Goal: Task Accomplishment & Management: Manage account settings

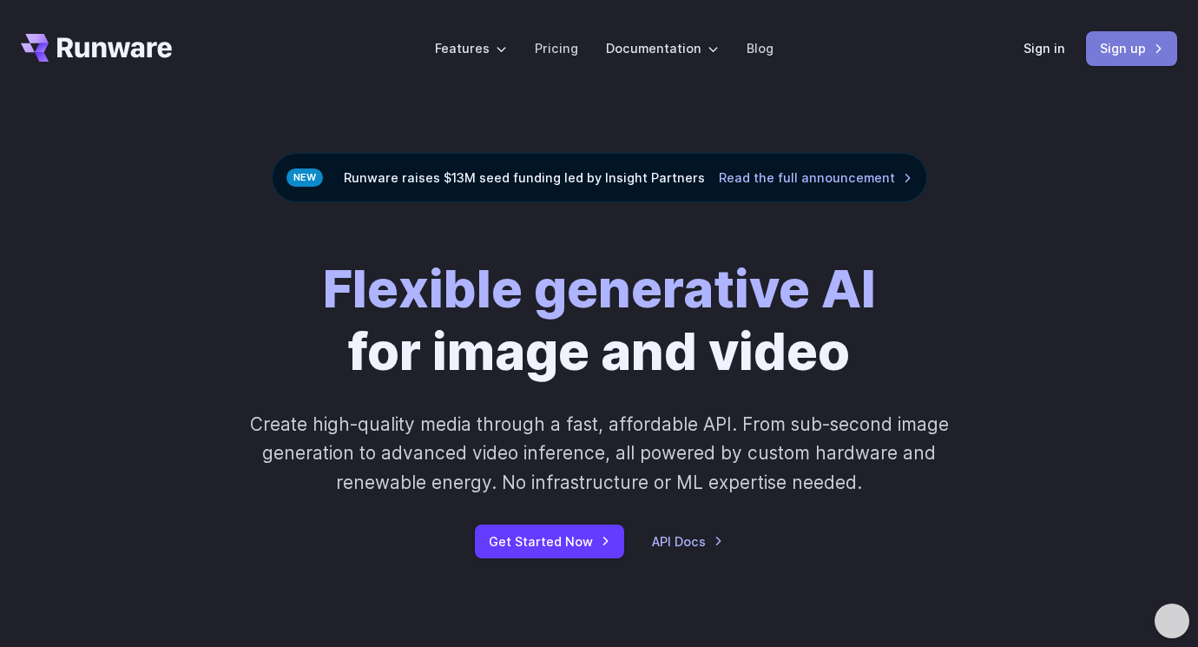
click at [1140, 57] on link "Sign up" at bounding box center [1131, 48] width 91 height 34
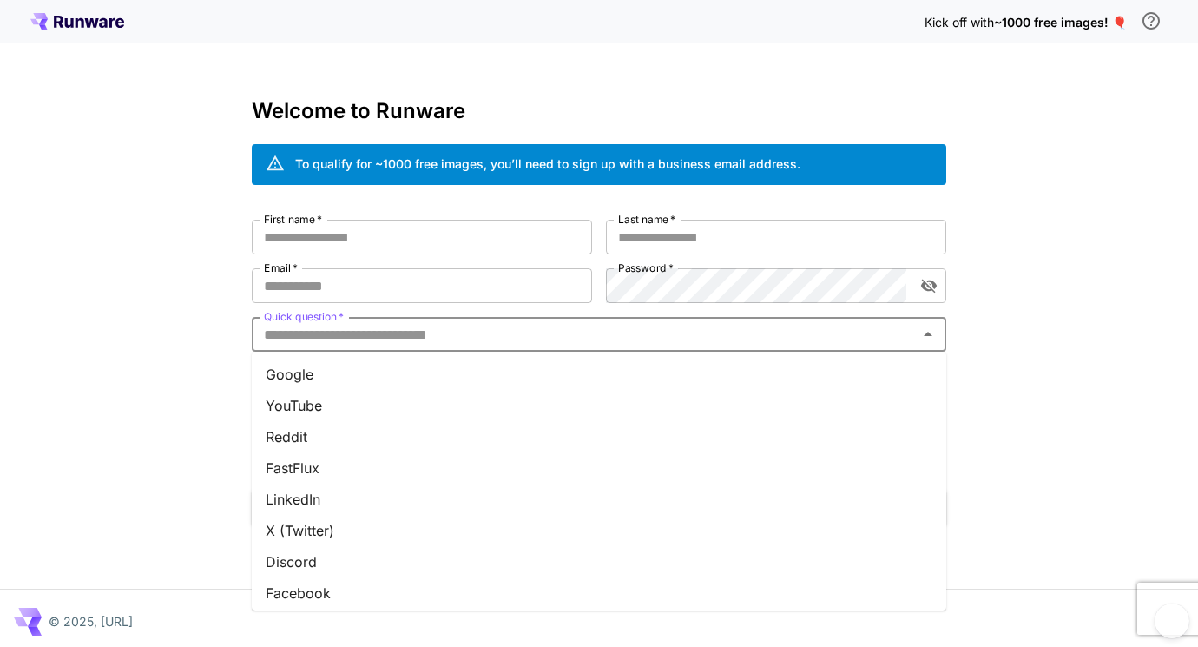
click at [511, 330] on input "Quick question   *" at bounding box center [584, 334] width 655 height 24
click at [331, 551] on li "Team invite" at bounding box center [599, 556] width 694 height 31
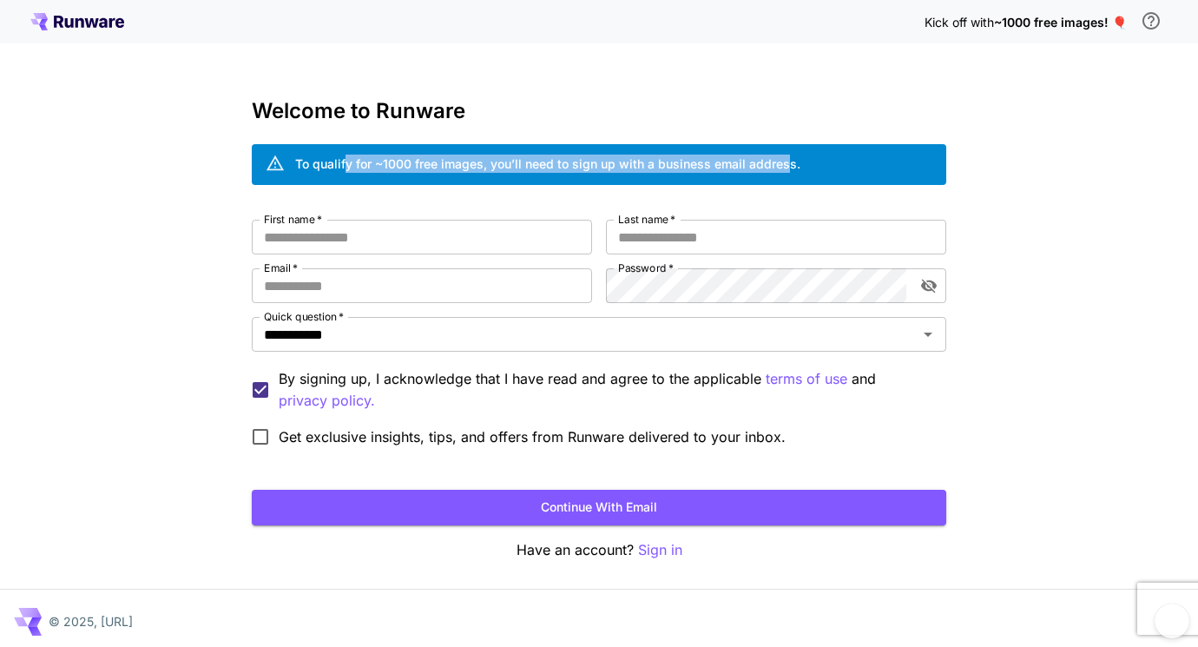
drag, startPoint x: 348, startPoint y: 163, endPoint x: 785, endPoint y: 160, distance: 436.6
click at [785, 160] on div "To qualify for ~1000 free images, you’ll need to sign up with a business email …" at bounding box center [547, 163] width 505 height 18
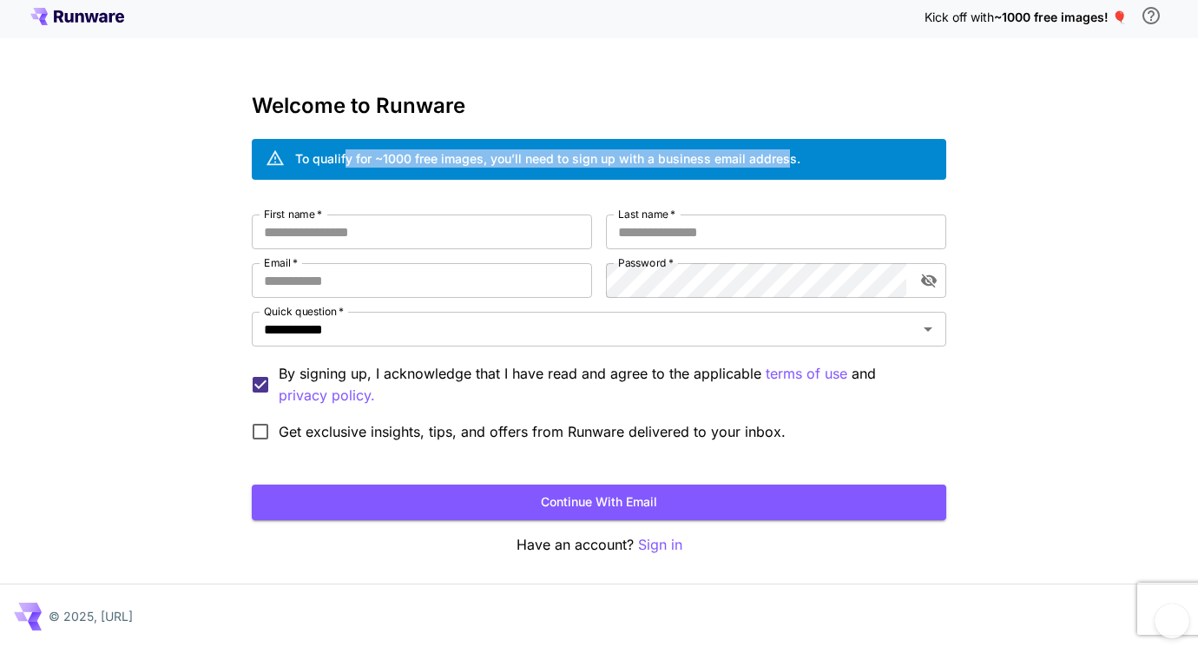
scroll to position [6, 0]
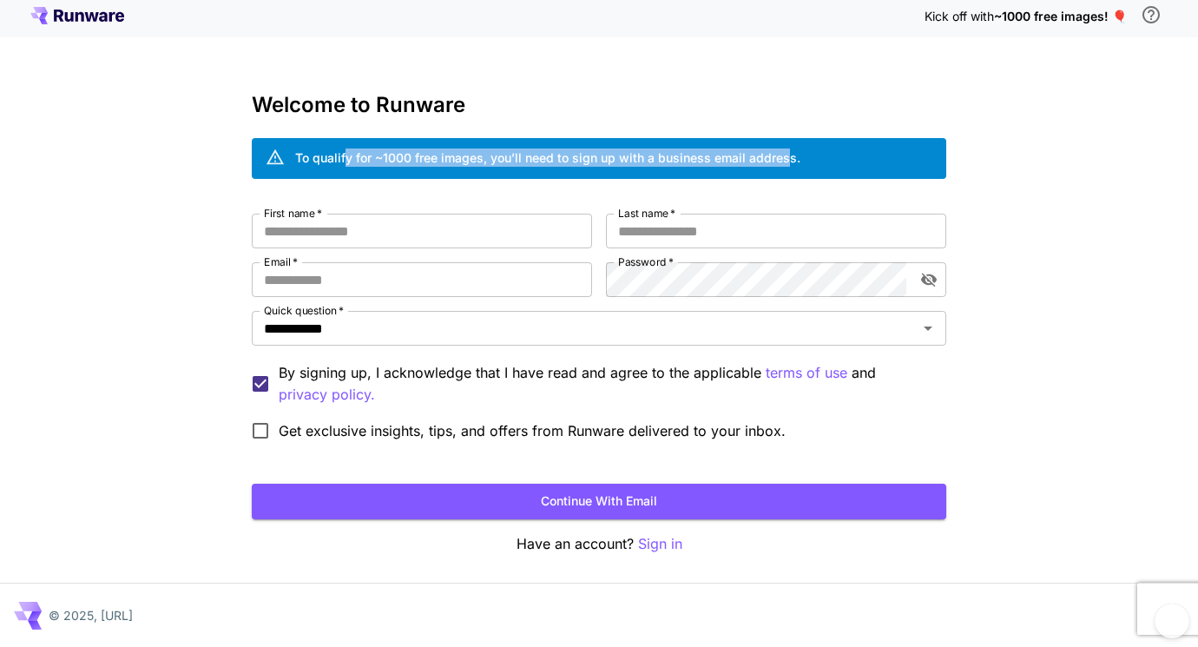
click at [279, 154] on icon at bounding box center [275, 157] width 19 height 19
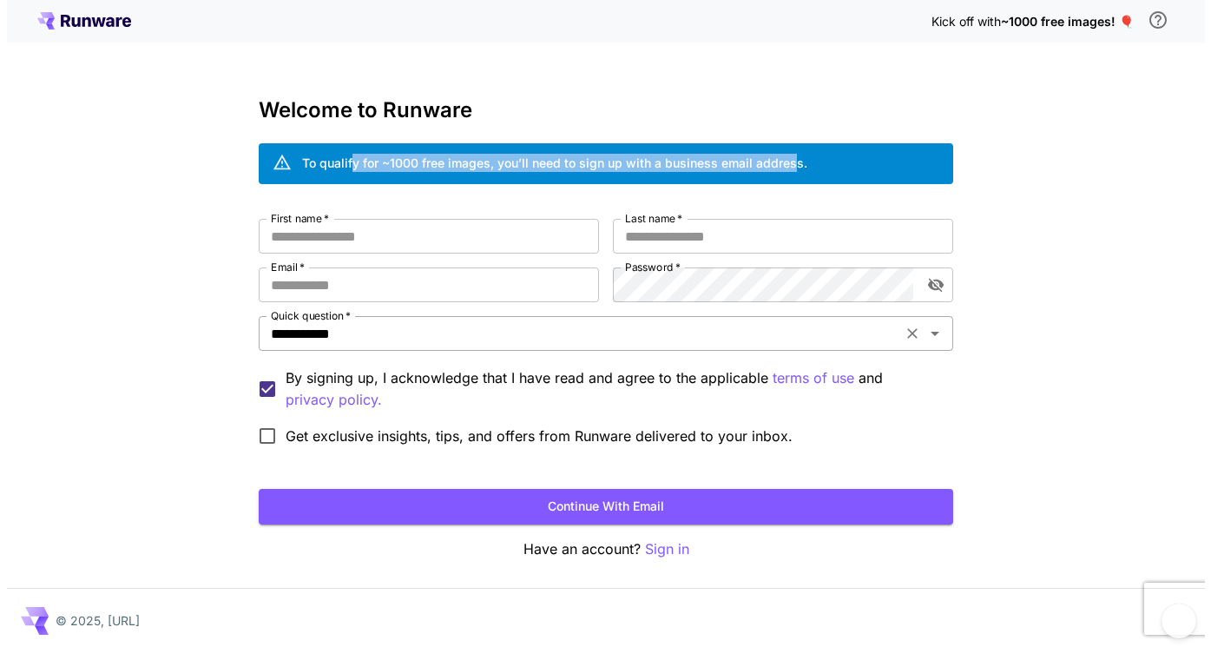
scroll to position [0, 0]
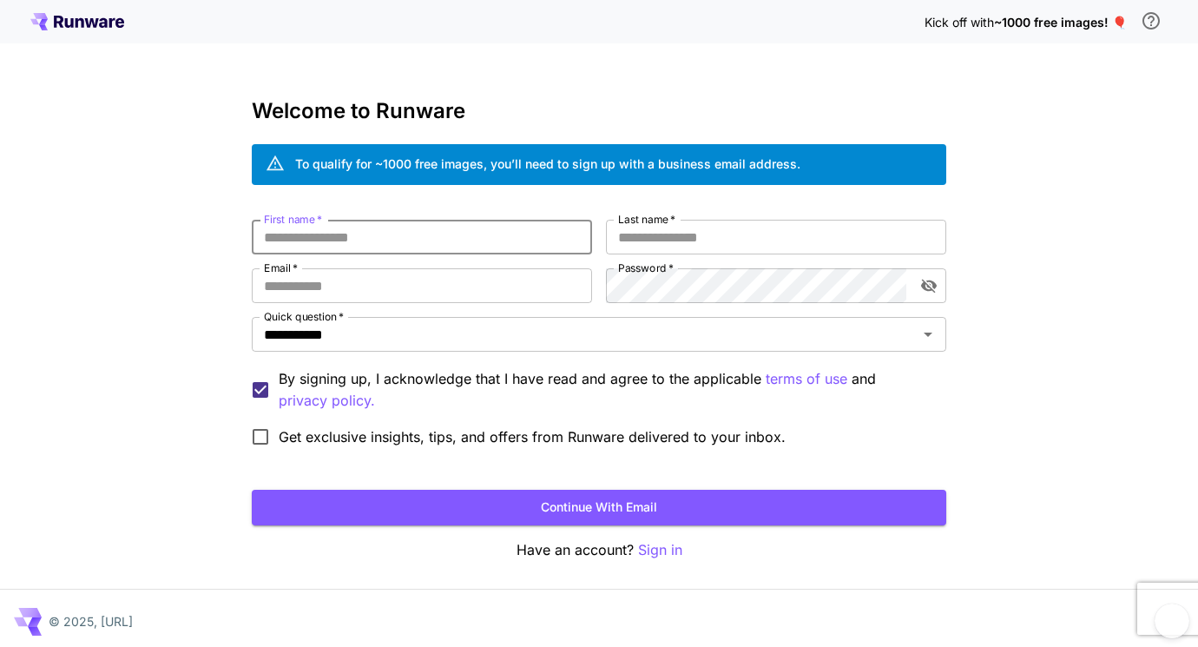
click at [473, 241] on input "First name   *" at bounding box center [422, 237] width 340 height 35
type input "*****"
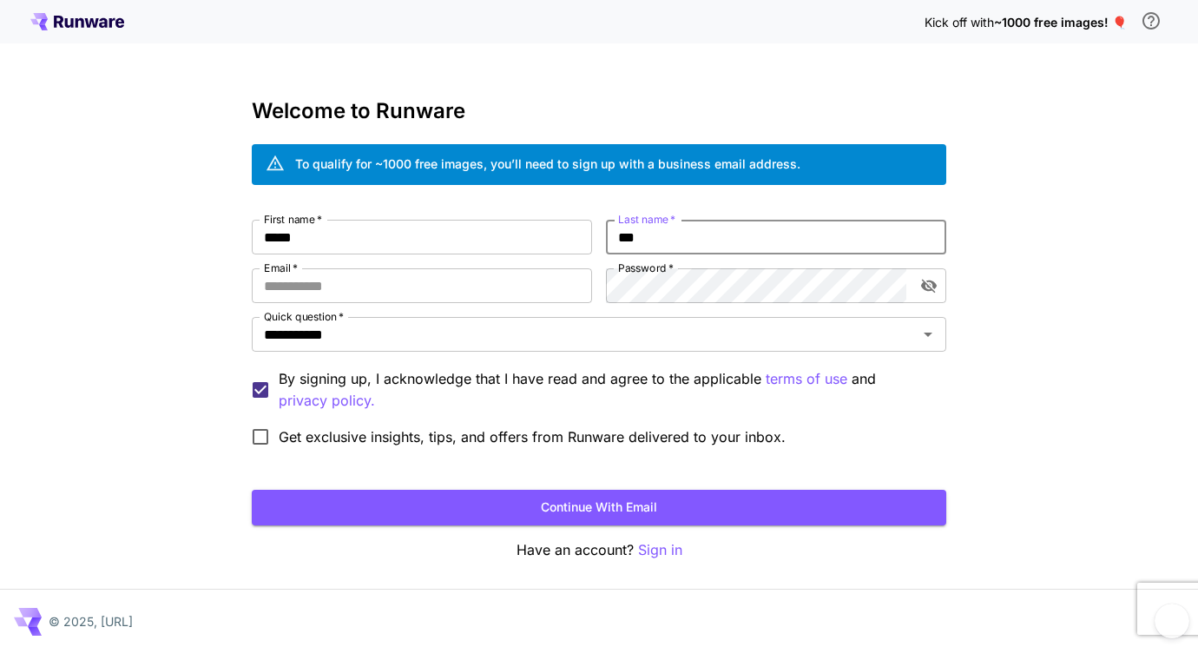
type input "***"
paste input "**********"
type input "**********"
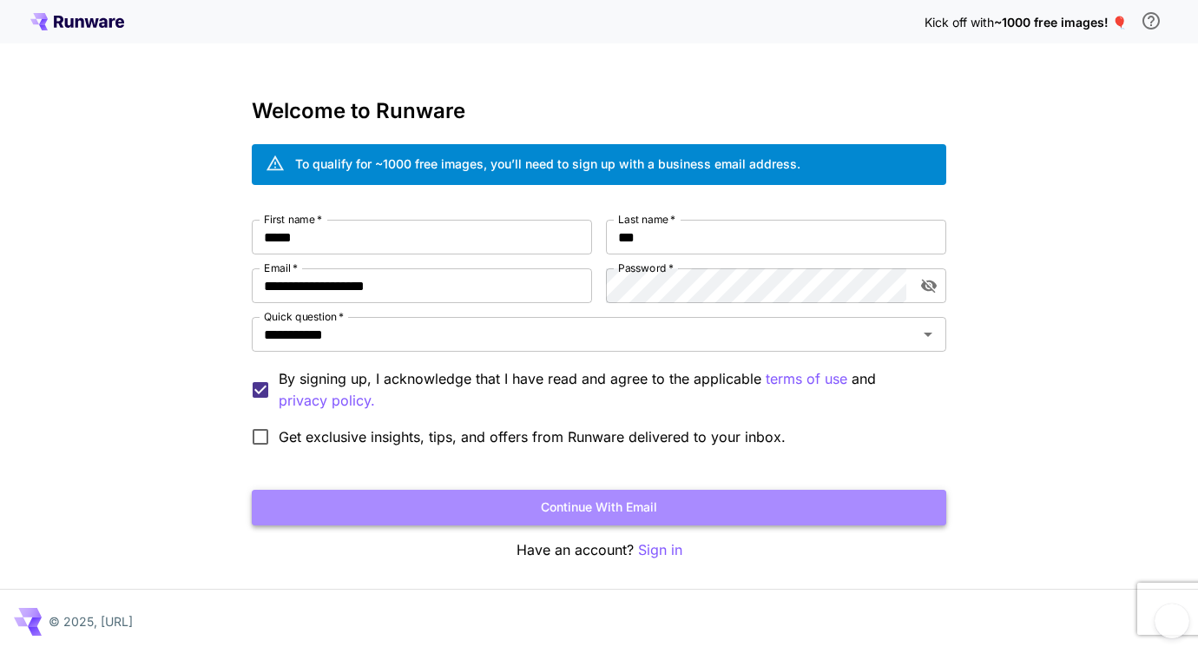
click at [622, 509] on button "Continue with email" at bounding box center [599, 507] width 694 height 36
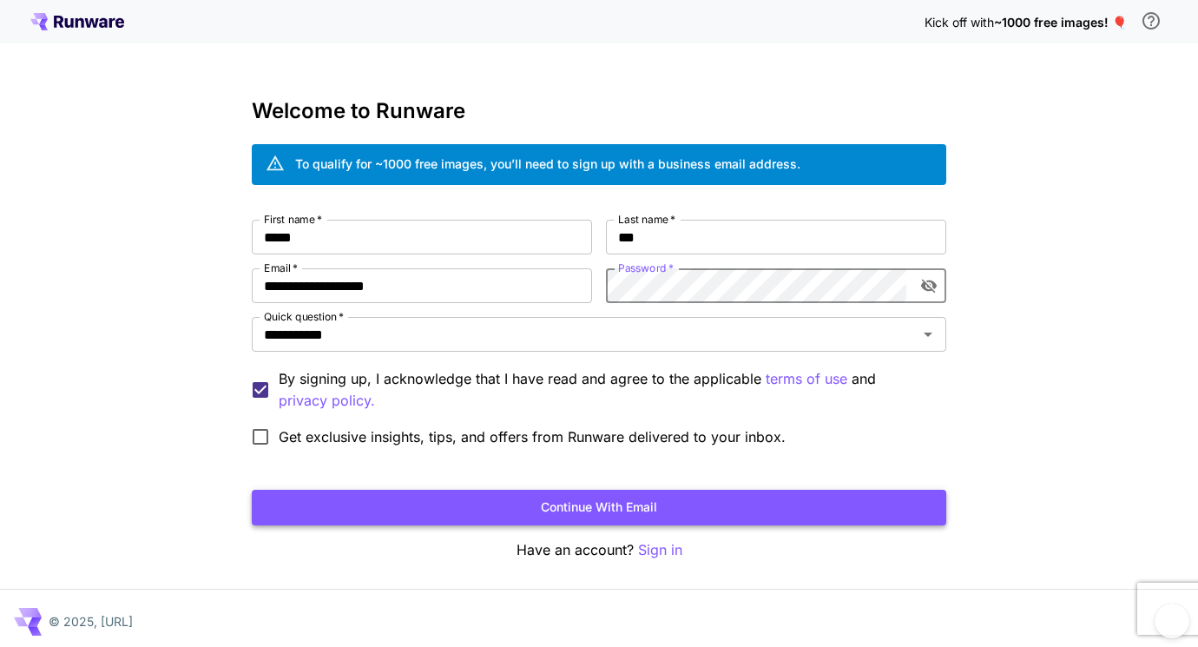
click at [618, 516] on button "Continue with email" at bounding box center [599, 507] width 694 height 36
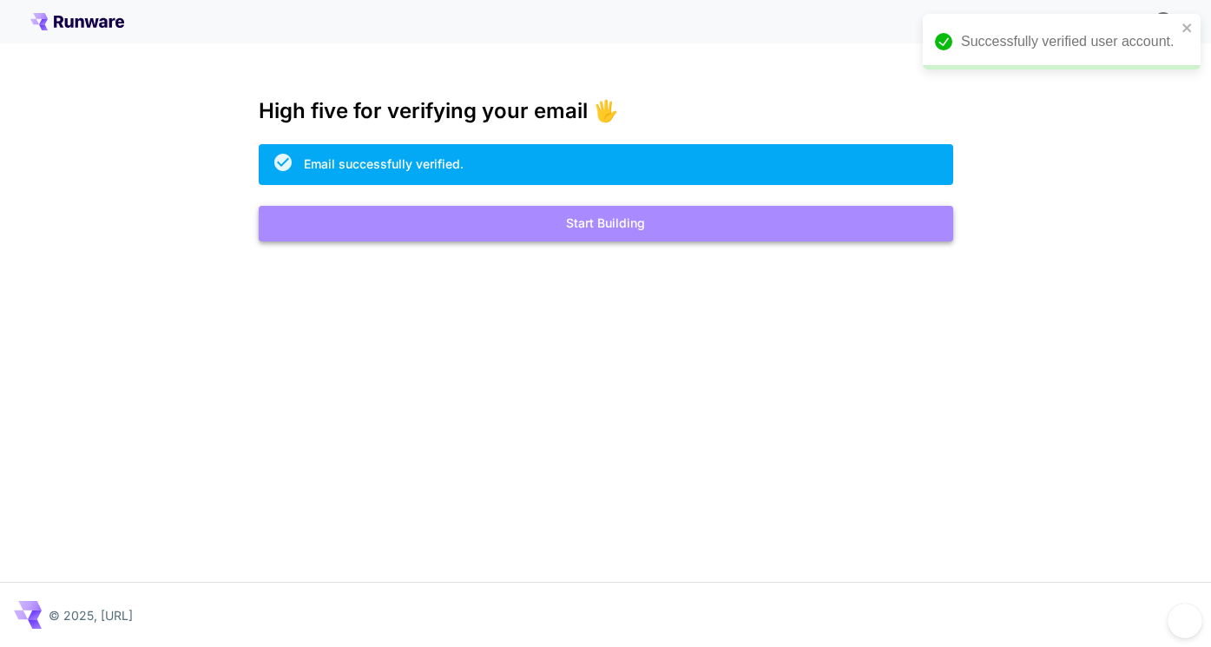
click at [620, 236] on button "Start Building" at bounding box center [606, 224] width 694 height 36
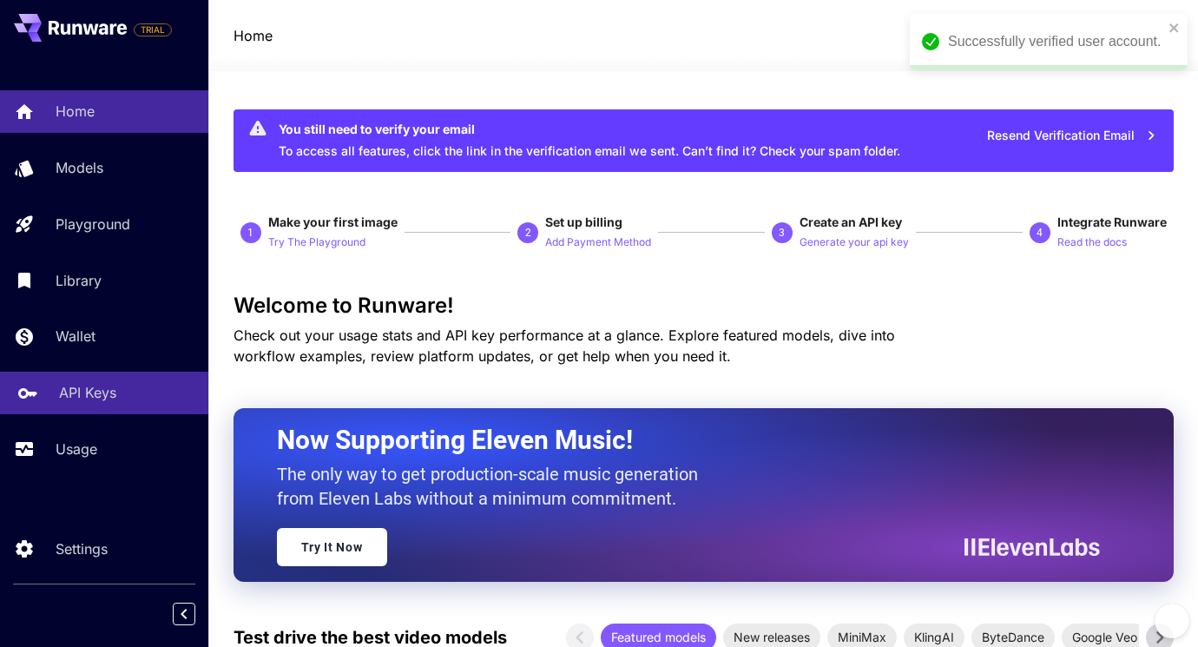
click at [76, 389] on p "API Keys" at bounding box center [87, 392] width 57 height 21
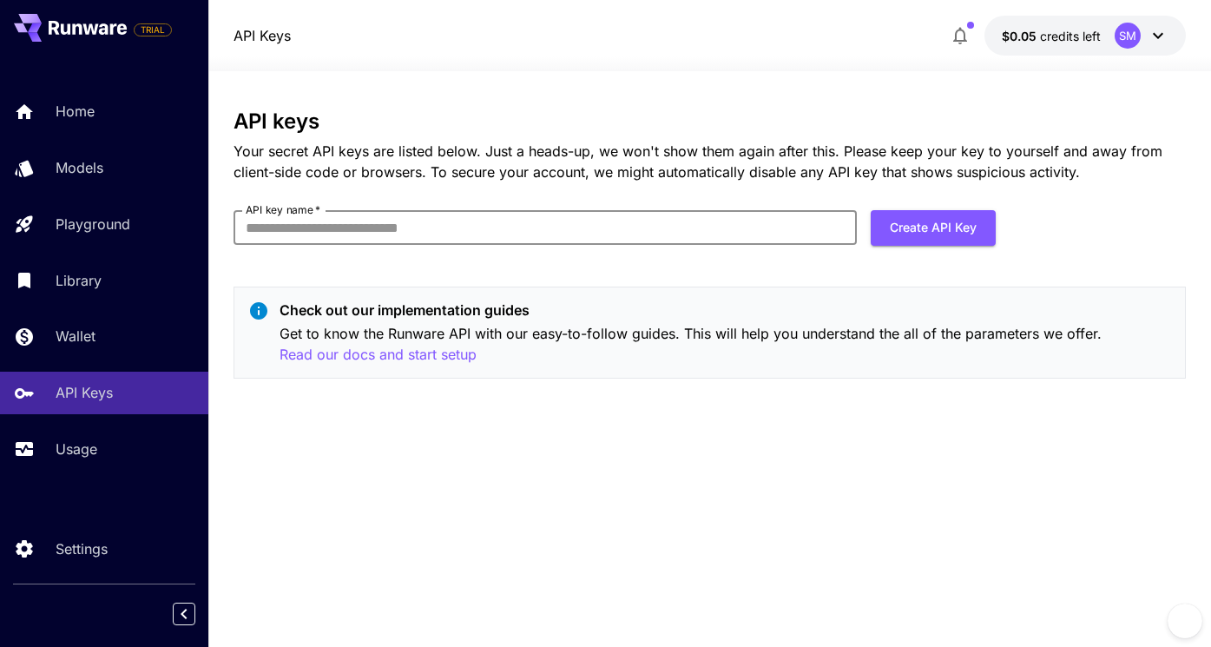
click at [467, 229] on input "API key name   *" at bounding box center [544, 227] width 623 height 35
type input "*****"
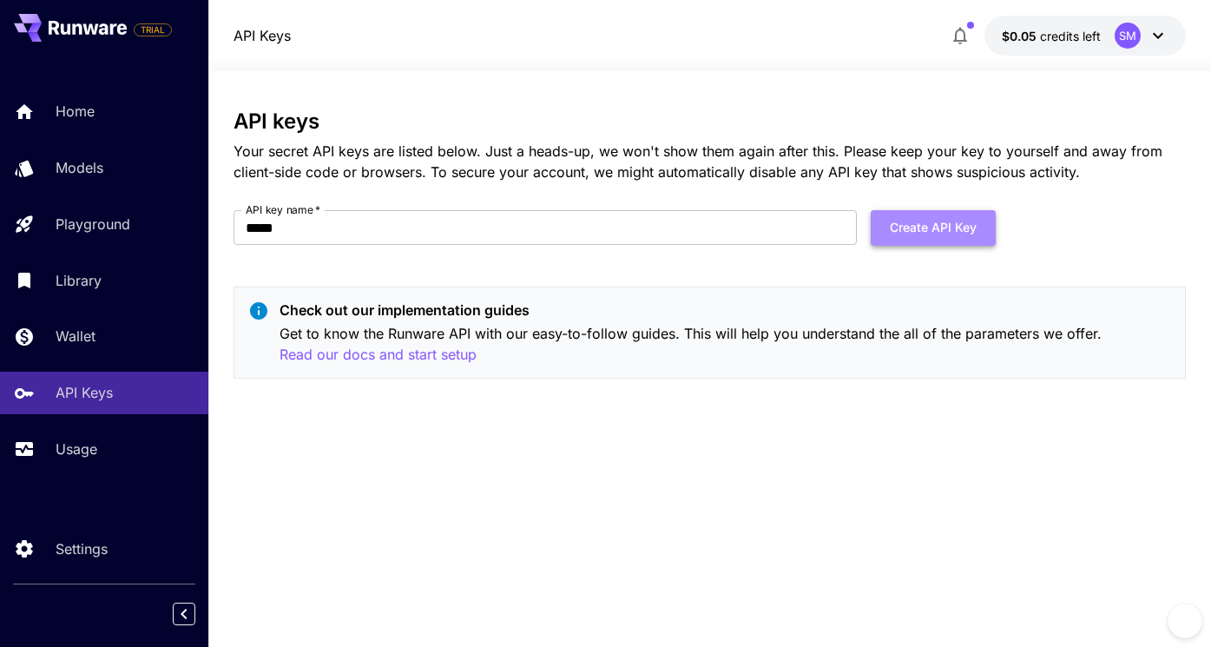
click at [961, 232] on button "Create API Key" at bounding box center [932, 228] width 125 height 36
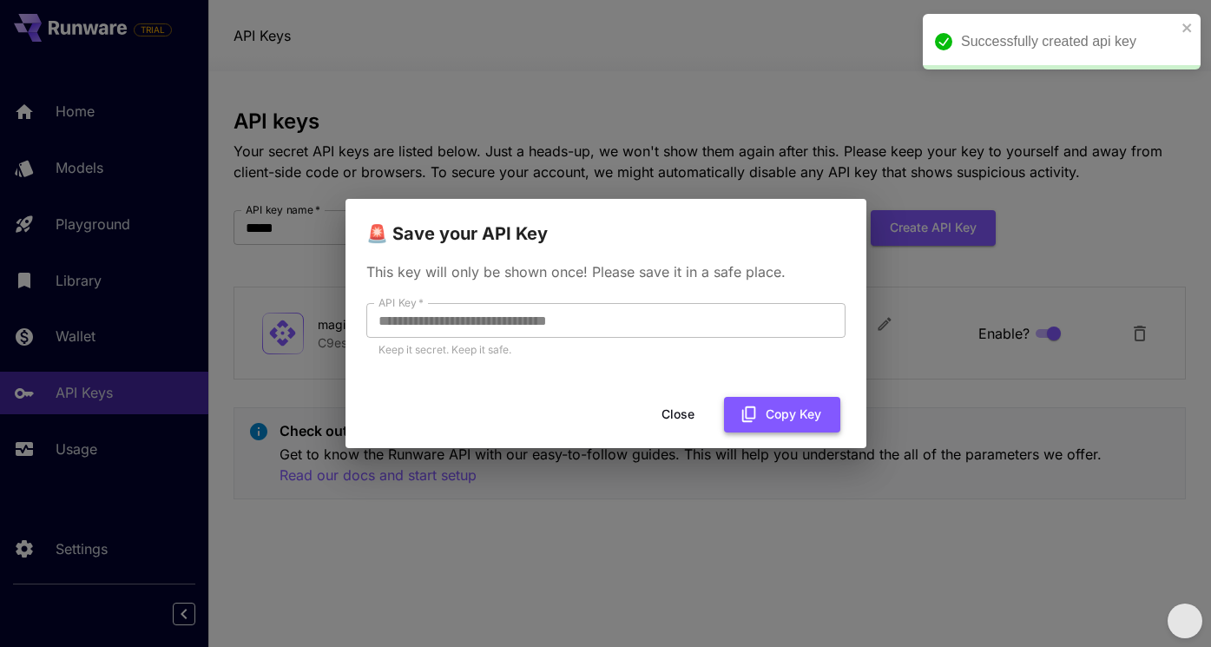
click at [768, 419] on button "Copy Key" at bounding box center [782, 415] width 116 height 36
click at [682, 416] on button "Close" at bounding box center [678, 415] width 78 height 36
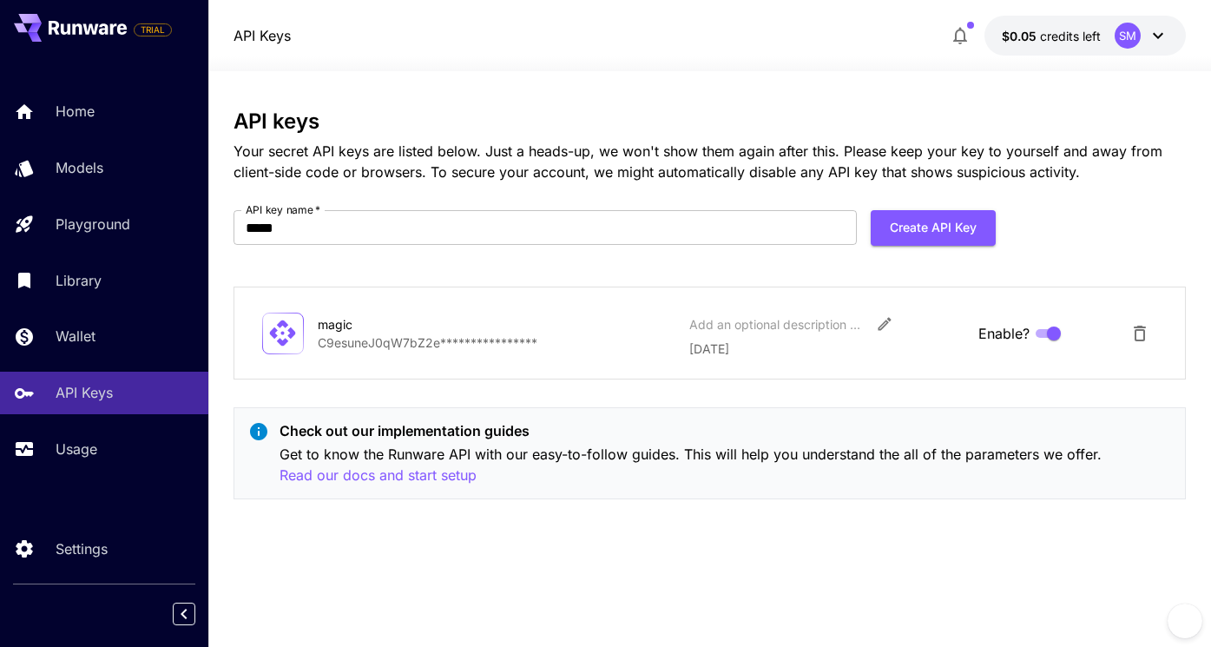
click at [1156, 34] on icon at bounding box center [1157, 35] width 21 height 21
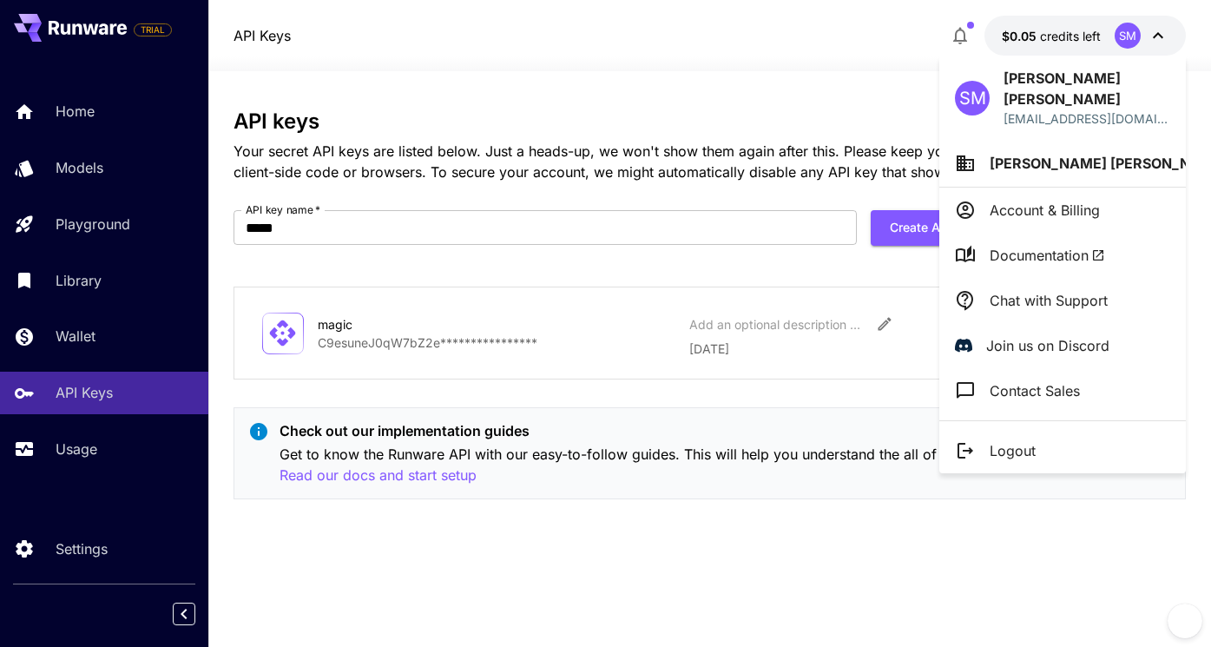
click at [1156, 34] on div at bounding box center [605, 323] width 1211 height 647
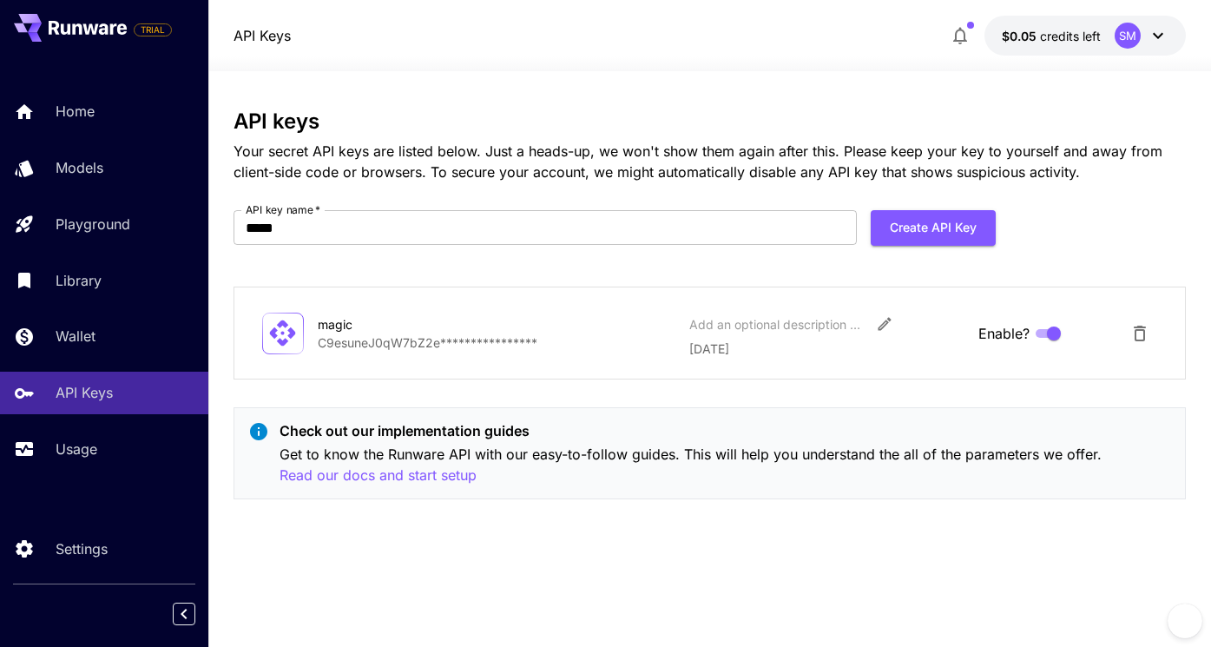
click at [1157, 34] on icon at bounding box center [1157, 35] width 21 height 21
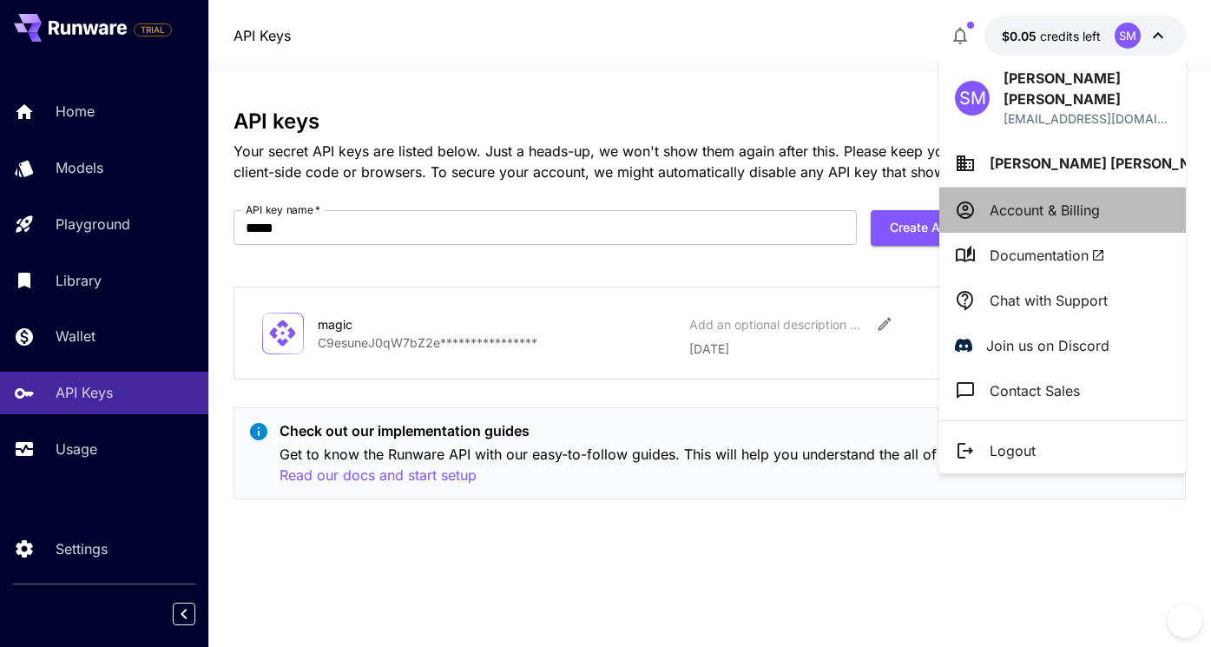
click at [1091, 200] on p "Account & Billing" at bounding box center [1044, 210] width 110 height 21
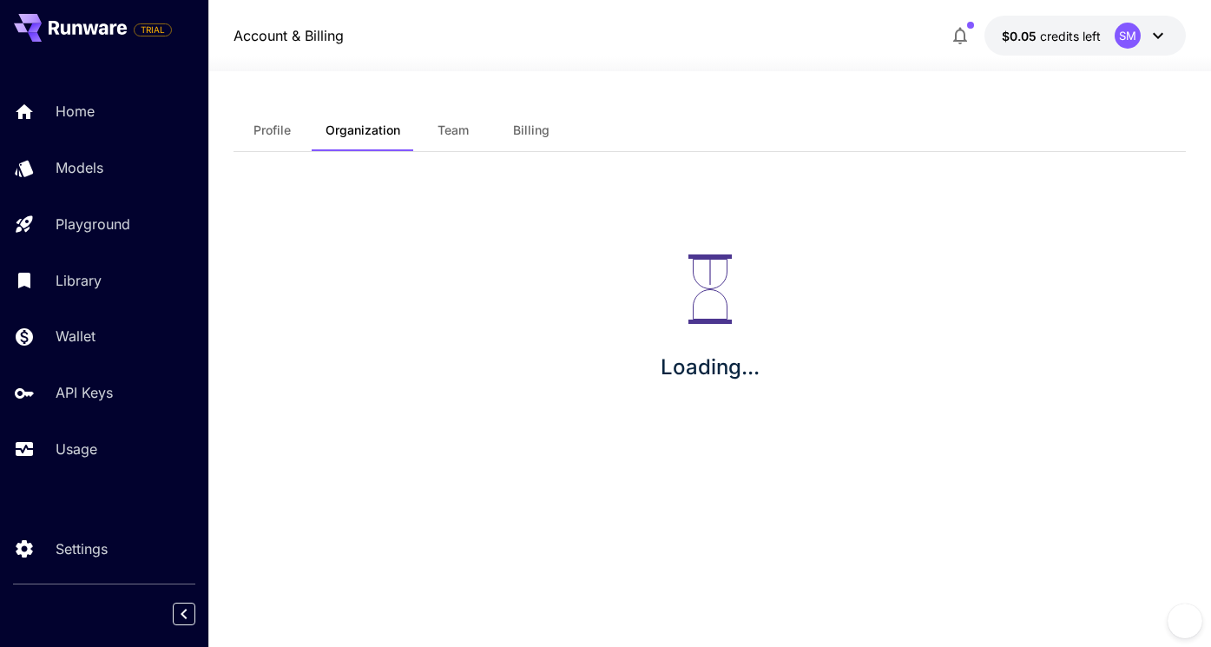
click at [450, 133] on span "Team" at bounding box center [452, 130] width 31 height 16
click at [288, 133] on span "Profile" at bounding box center [271, 130] width 37 height 16
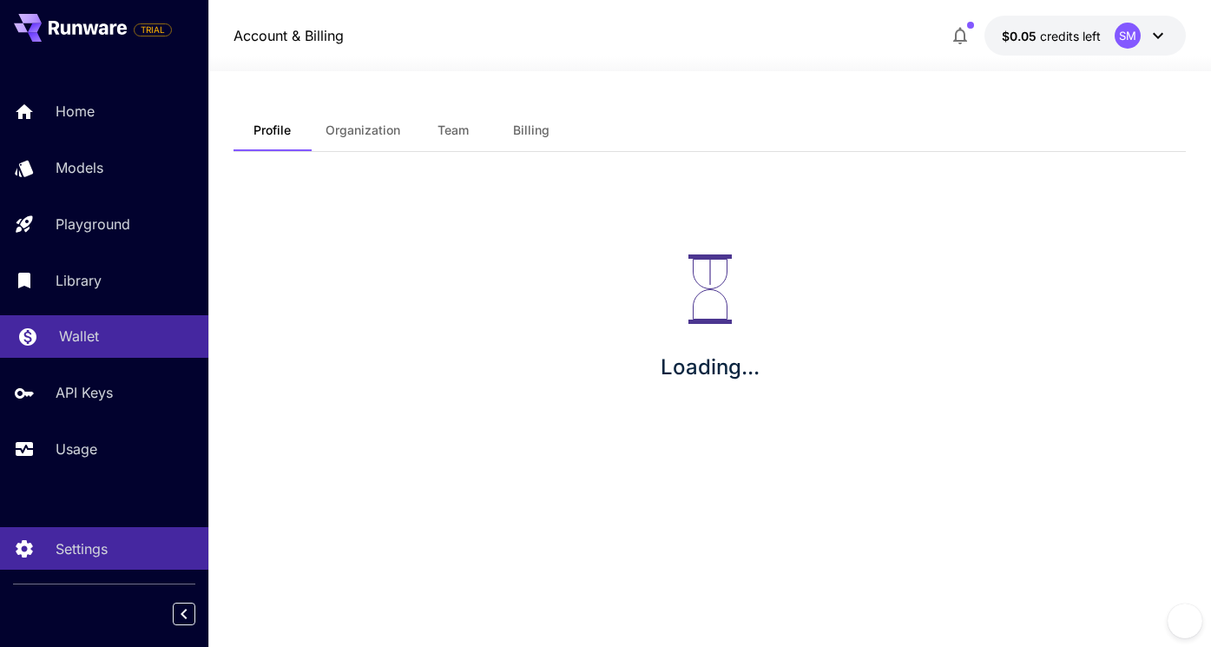
click at [100, 339] on div "Wallet" at bounding box center [126, 335] width 135 height 21
